Goal: Task Accomplishment & Management: Manage account settings

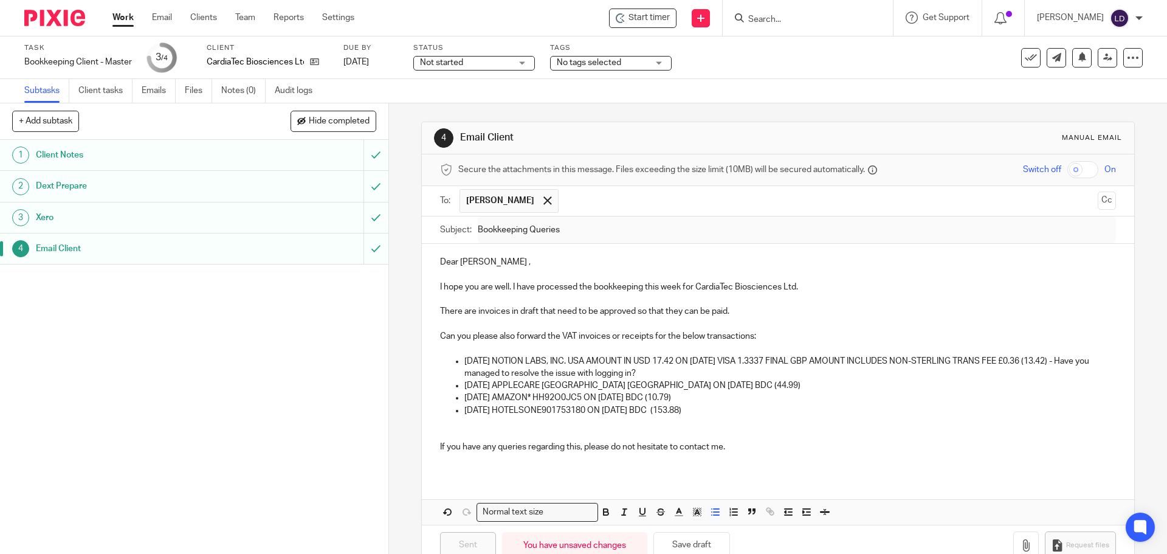
scroll to position [30, 0]
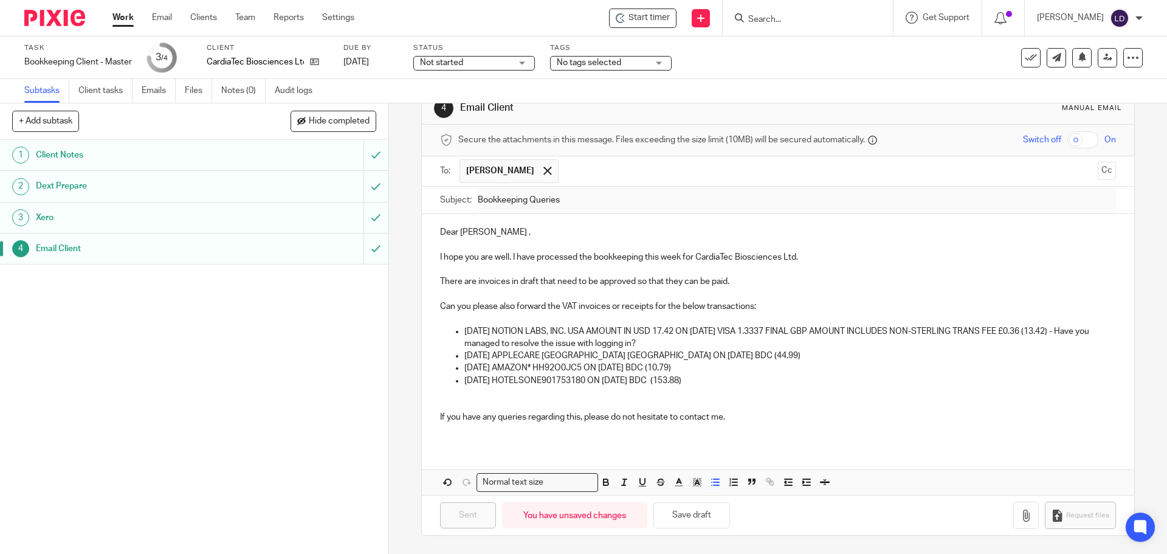
click at [782, 18] on input "Search" at bounding box center [801, 20] width 109 height 11
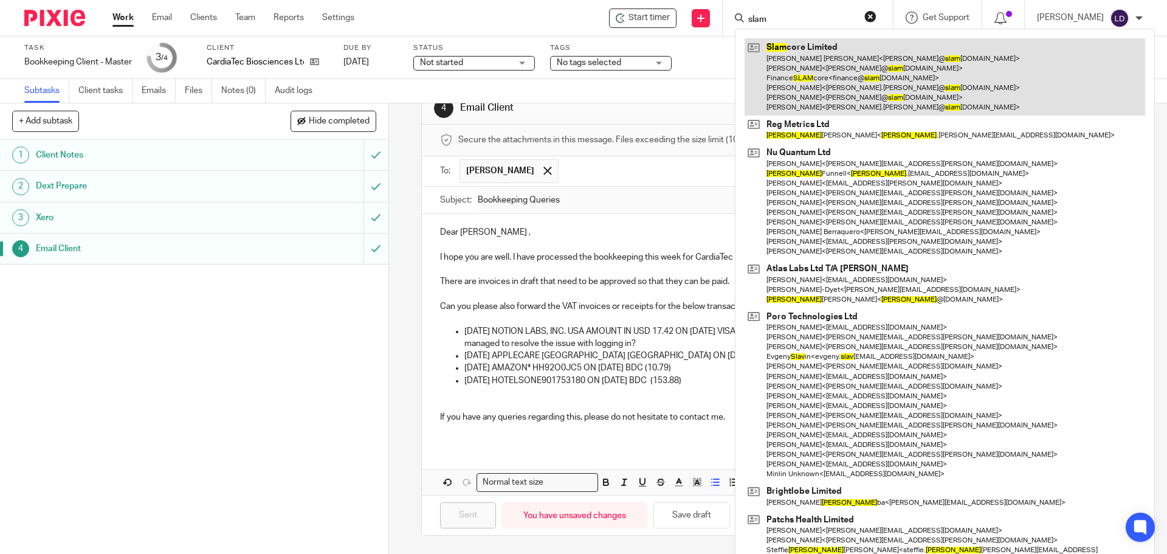
type input "slam"
click at [807, 92] on link at bounding box center [945, 76] width 401 height 77
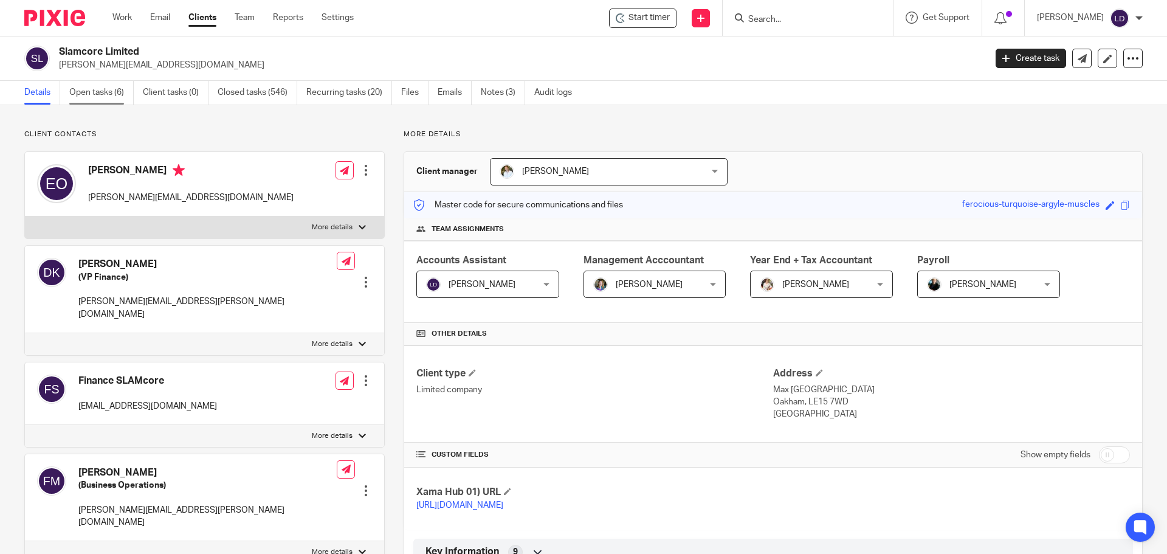
click at [119, 97] on link "Open tasks (6)" at bounding box center [101, 93] width 64 height 24
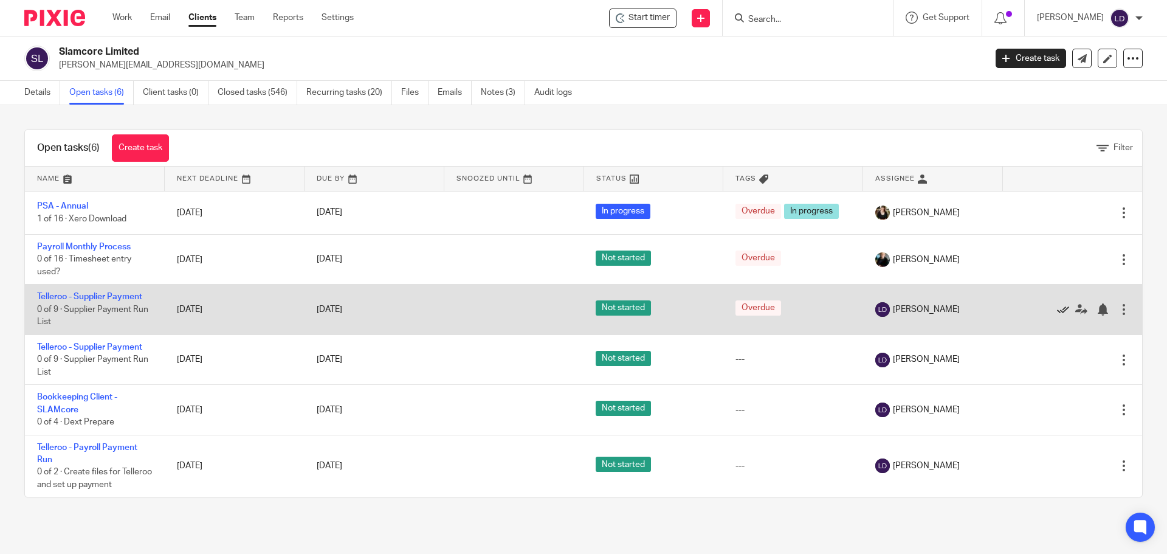
click at [1057, 310] on icon at bounding box center [1063, 309] width 12 height 12
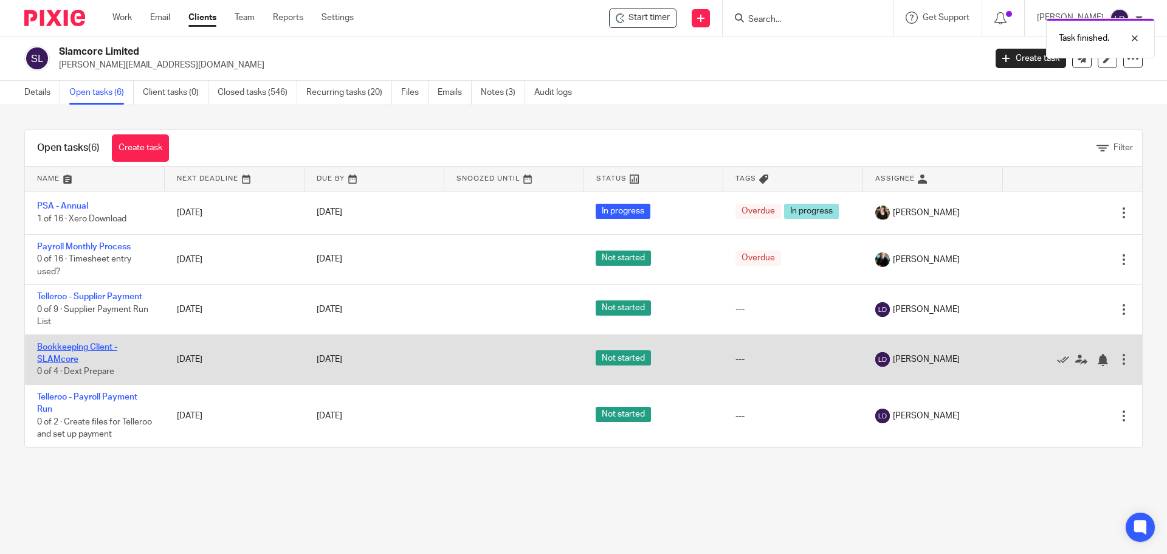
click at [77, 350] on link "Bookkeeping Client - SLAMcore" at bounding box center [77, 353] width 80 height 21
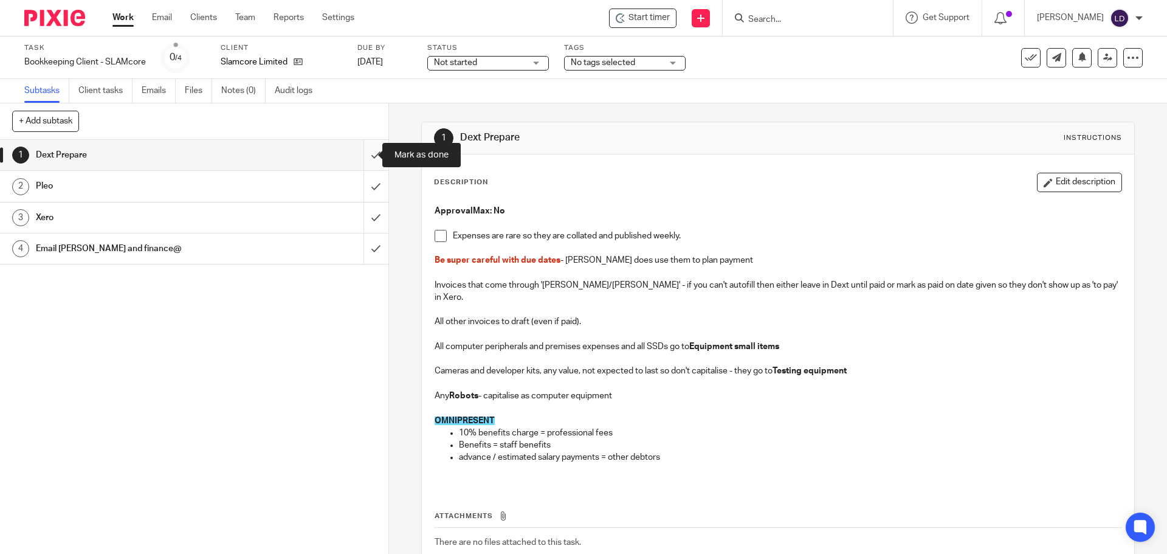
click at [368, 160] on input "submit" at bounding box center [194, 155] width 389 height 30
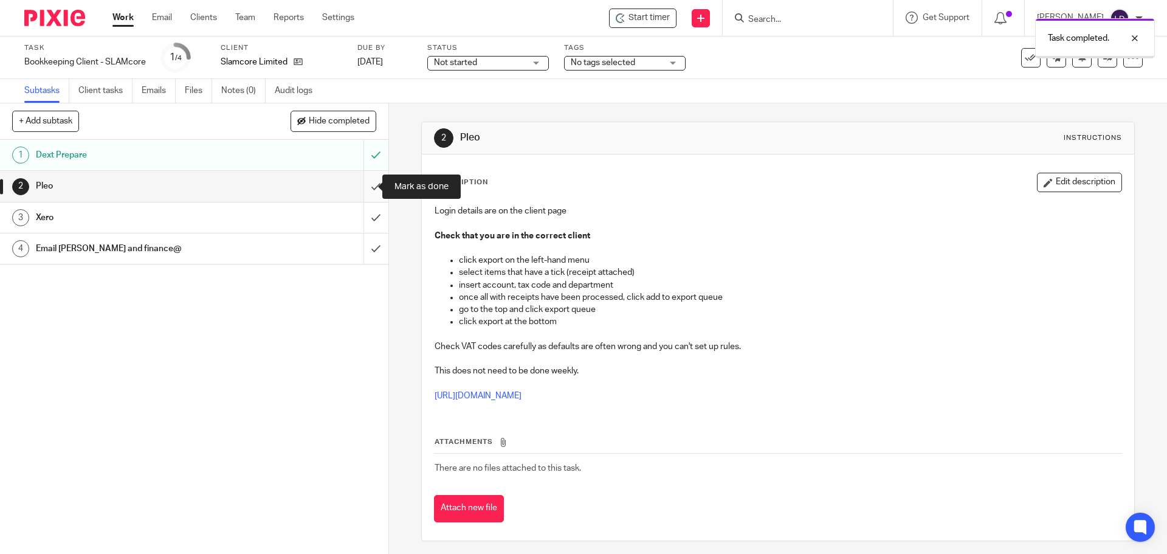
click at [361, 191] on input "submit" at bounding box center [194, 186] width 389 height 30
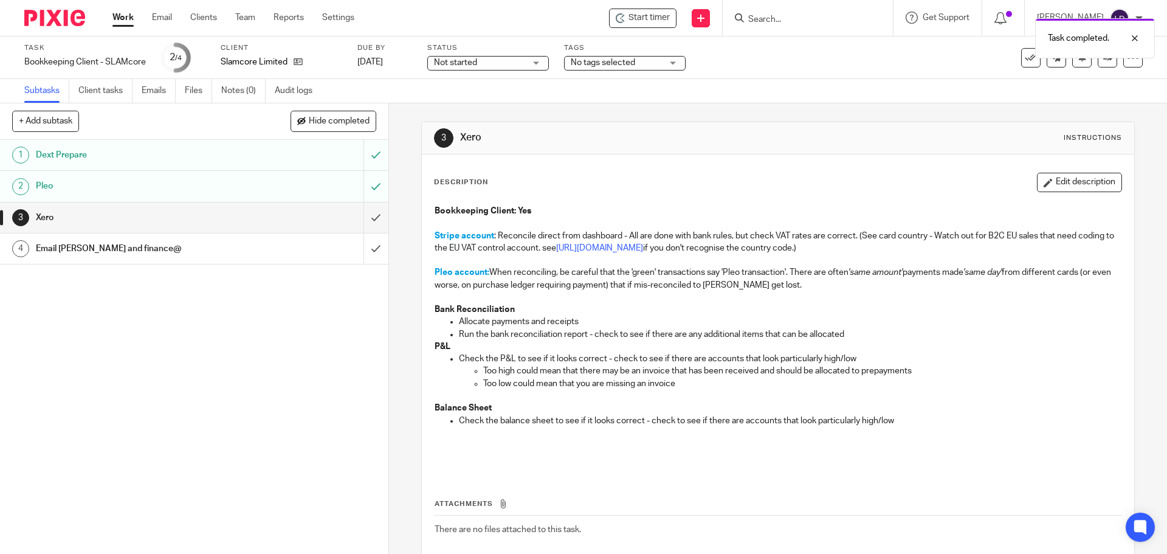
click at [367, 215] on input "submit" at bounding box center [194, 217] width 389 height 30
